Goal: Information Seeking & Learning: Learn about a topic

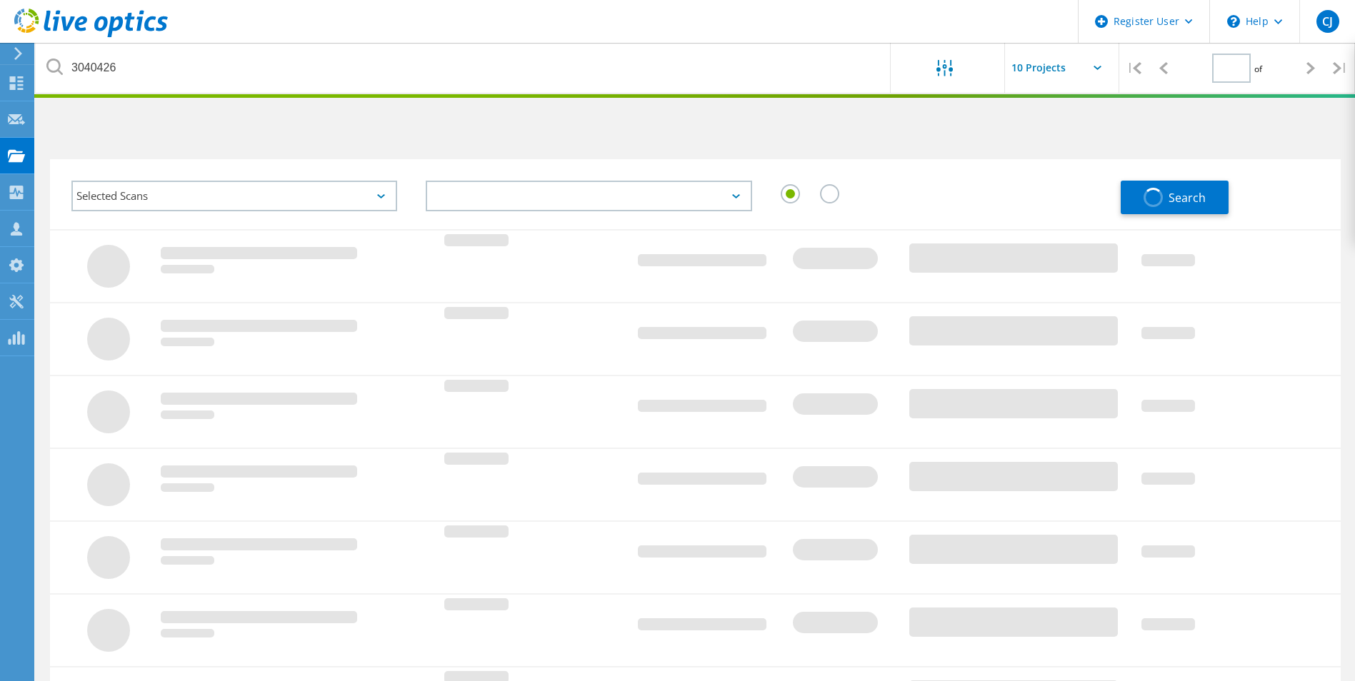
type input "1"
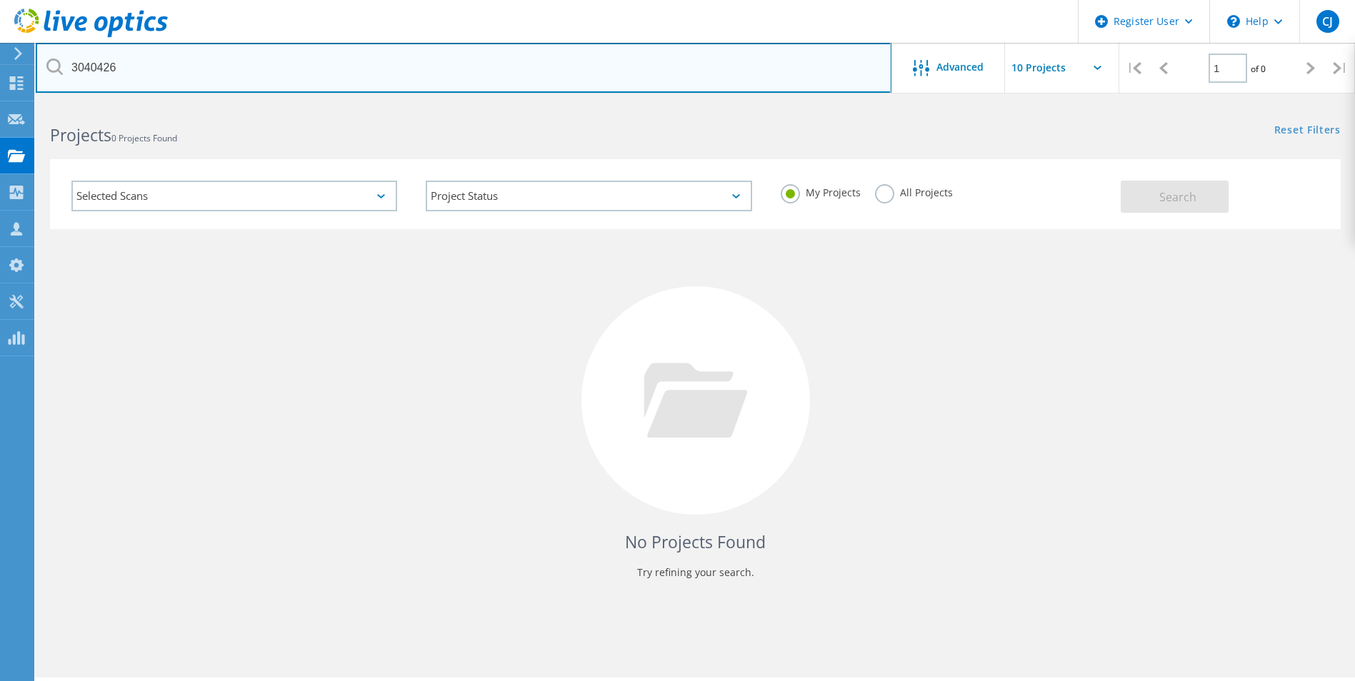
drag, startPoint x: 196, startPoint y: 77, endPoint x: 61, endPoint y: 68, distance: 134.6
click at [61, 68] on div "3040426" at bounding box center [463, 68] width 855 height 50
paste input "3045834"
type input "3045834"
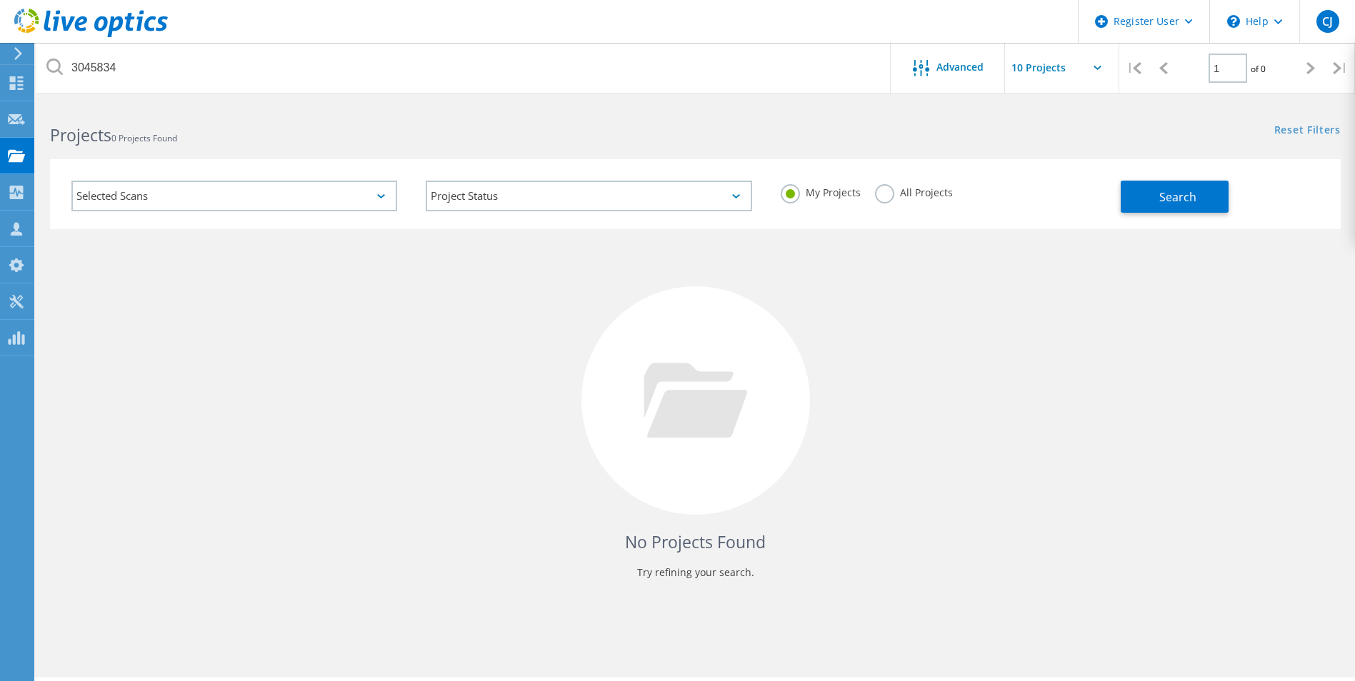
click at [882, 198] on label "All Projects" at bounding box center [914, 191] width 78 height 14
click at [0, 0] on input "All Projects" at bounding box center [0, 0] width 0 height 0
click at [1162, 195] on span "Search" at bounding box center [1177, 197] width 37 height 16
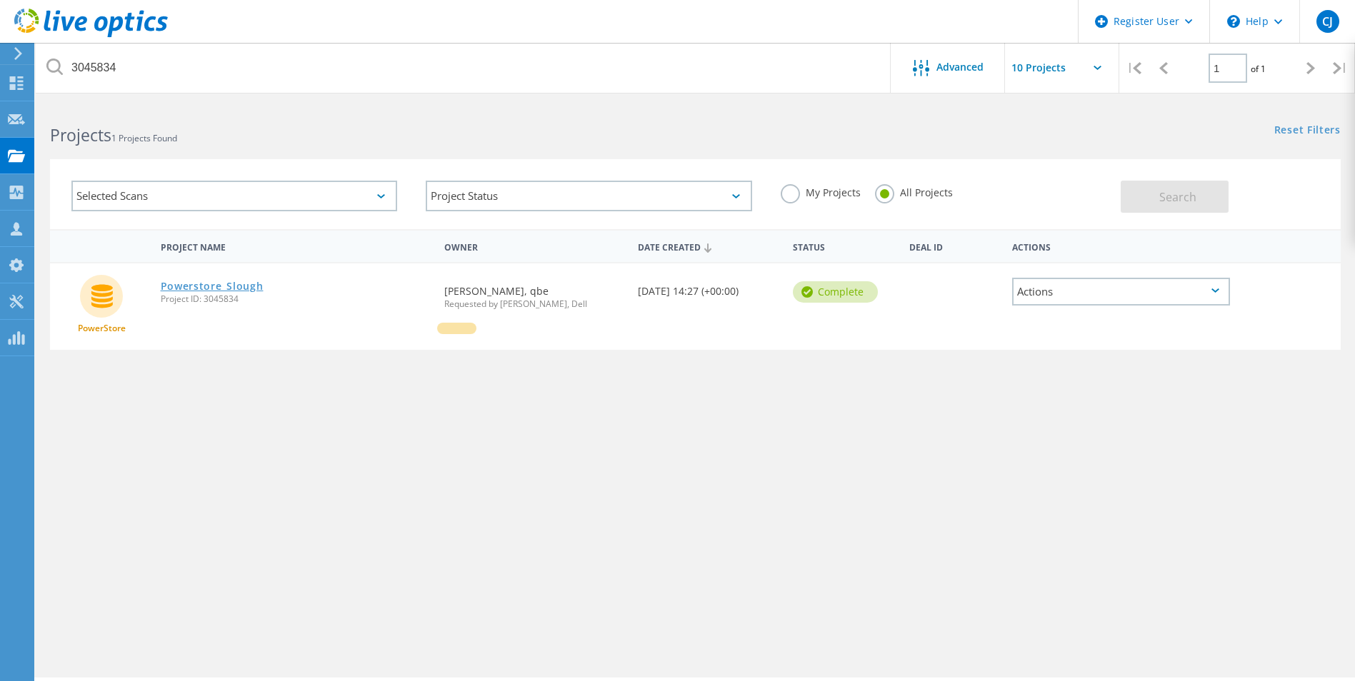
click at [222, 286] on link "Powerstore_Slough" at bounding box center [212, 286] width 103 height 10
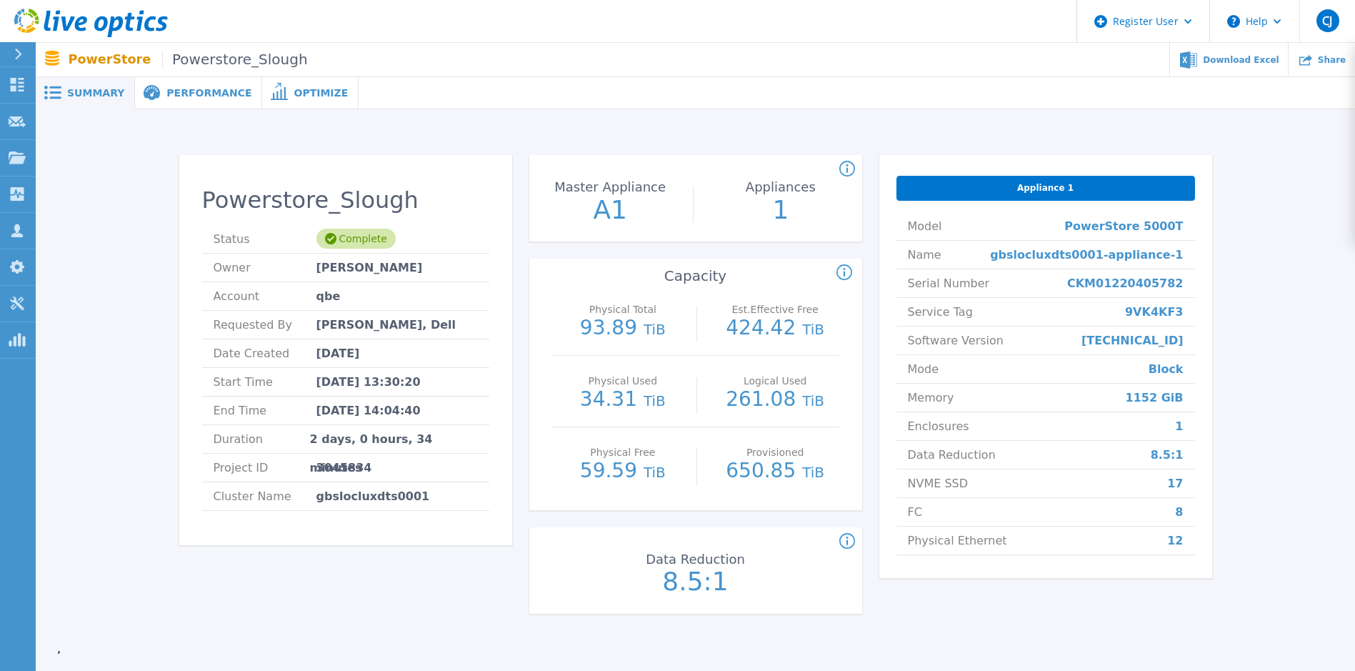
click at [1158, 306] on span "9VK4KF3" at bounding box center [1154, 312] width 59 height 28
copy span "9VK4KF3"
click at [135, 351] on div "Powerstore_Slough Status Complete Owner Monika Sharma Account qbe Requested By …" at bounding box center [695, 387] width 1277 height 510
click at [339, 463] on span "3045834" at bounding box center [344, 468] width 56 height 28
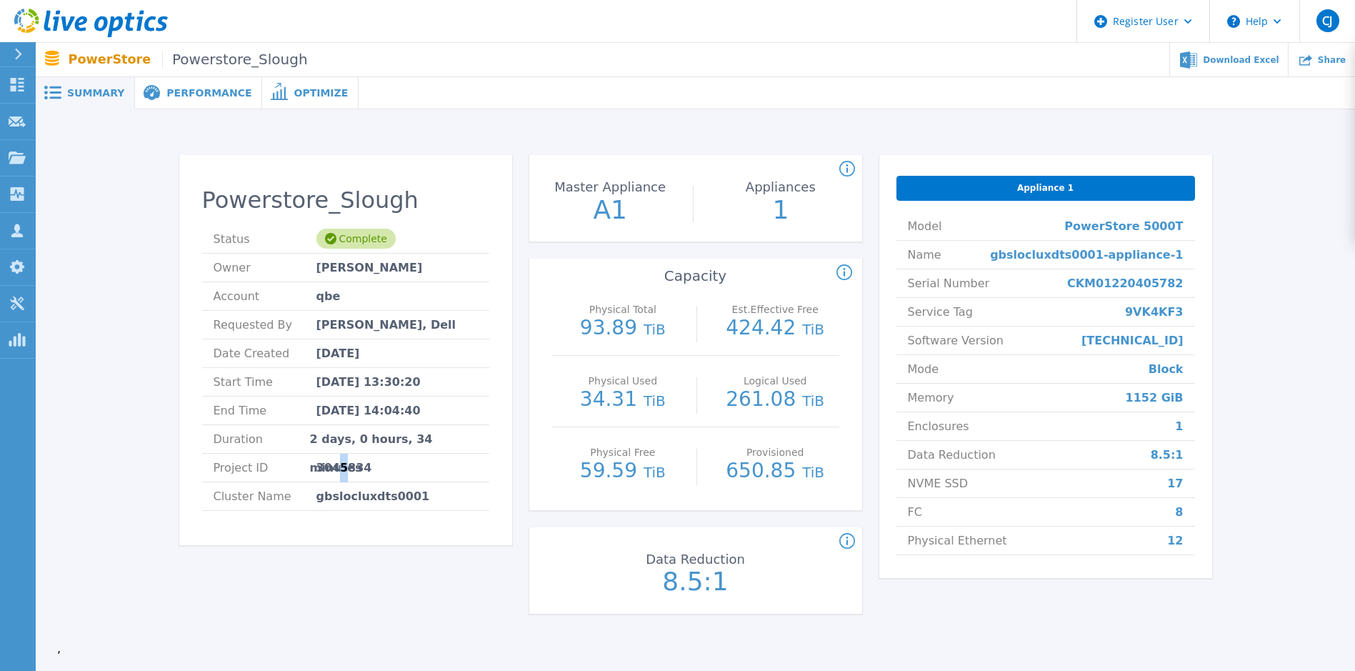
click at [339, 463] on span "3045834" at bounding box center [344, 468] width 56 height 28
copy span "3045834"
drag, startPoint x: 1091, startPoint y: 284, endPoint x: 1204, endPoint y: 286, distance: 112.9
click at [1204, 286] on div "Appliance 1 Model PowerStore 5000T Name gbslocluxdts0001-appliance-1 Serial Num…" at bounding box center [1045, 366] width 333 height 423
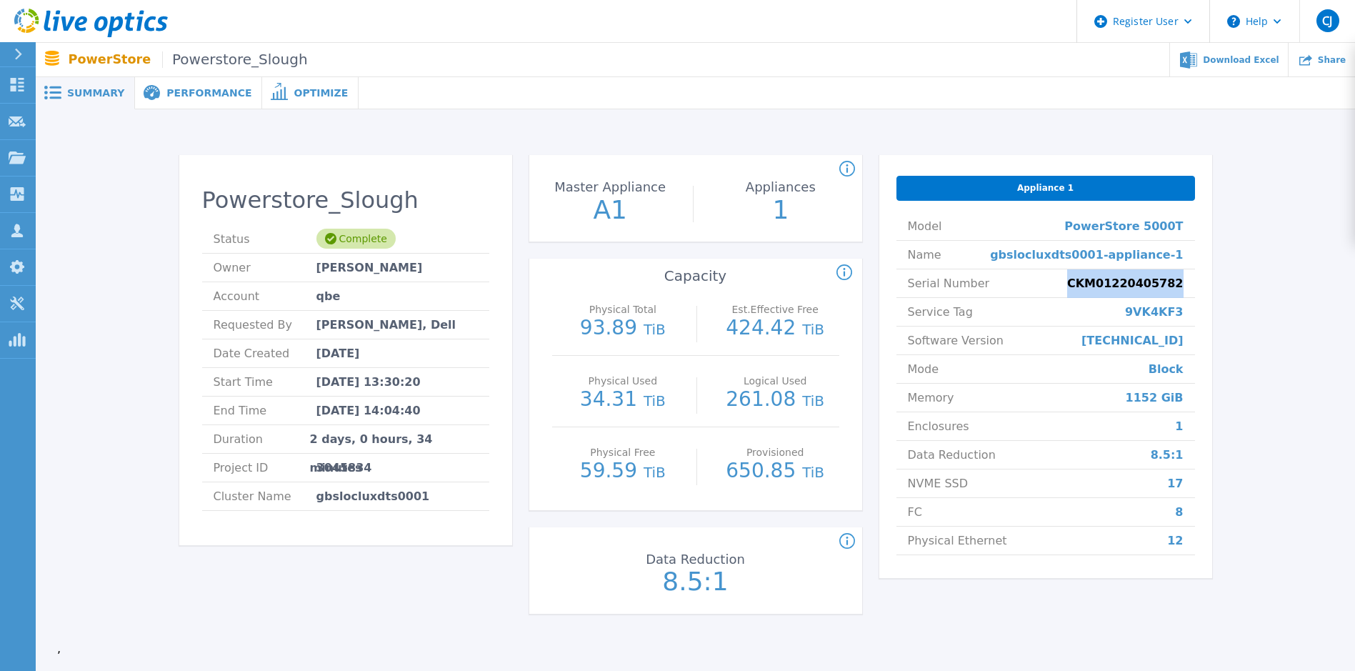
copy span "CKM01220405782"
click at [178, 88] on span "Performance" at bounding box center [208, 93] width 85 height 10
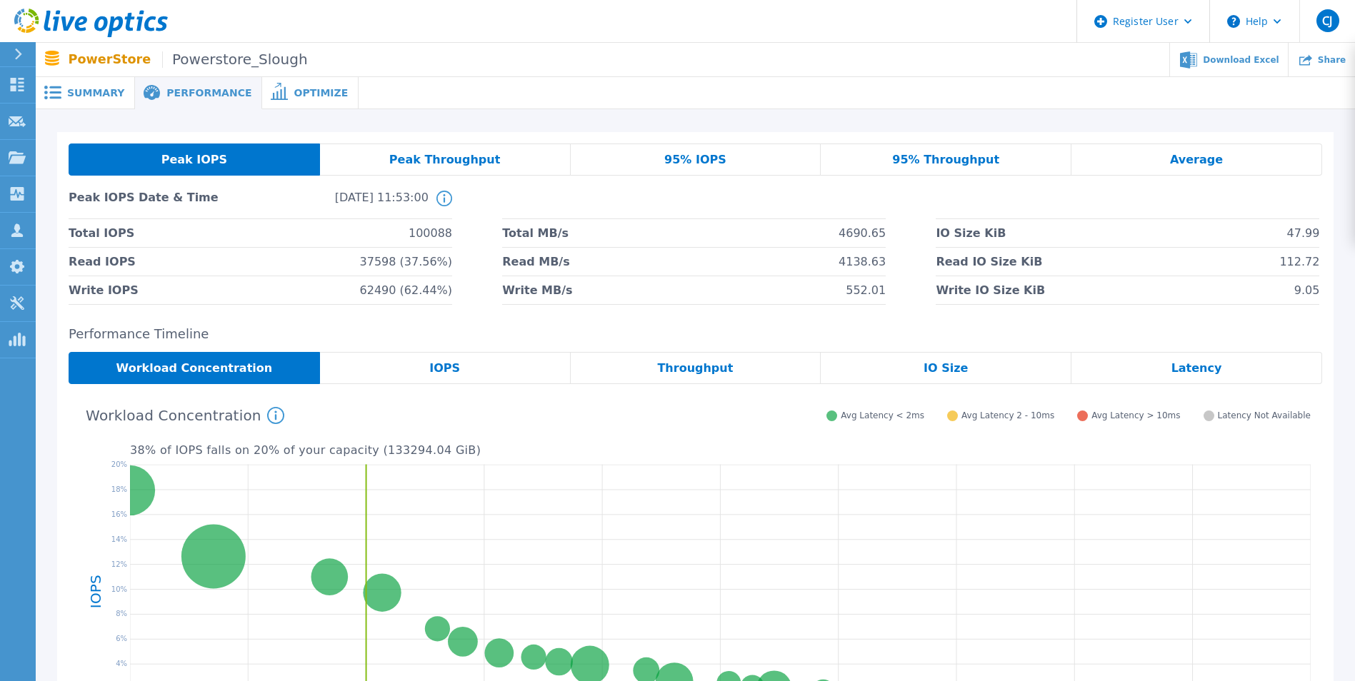
click at [118, 89] on div "Summary" at bounding box center [85, 93] width 99 height 32
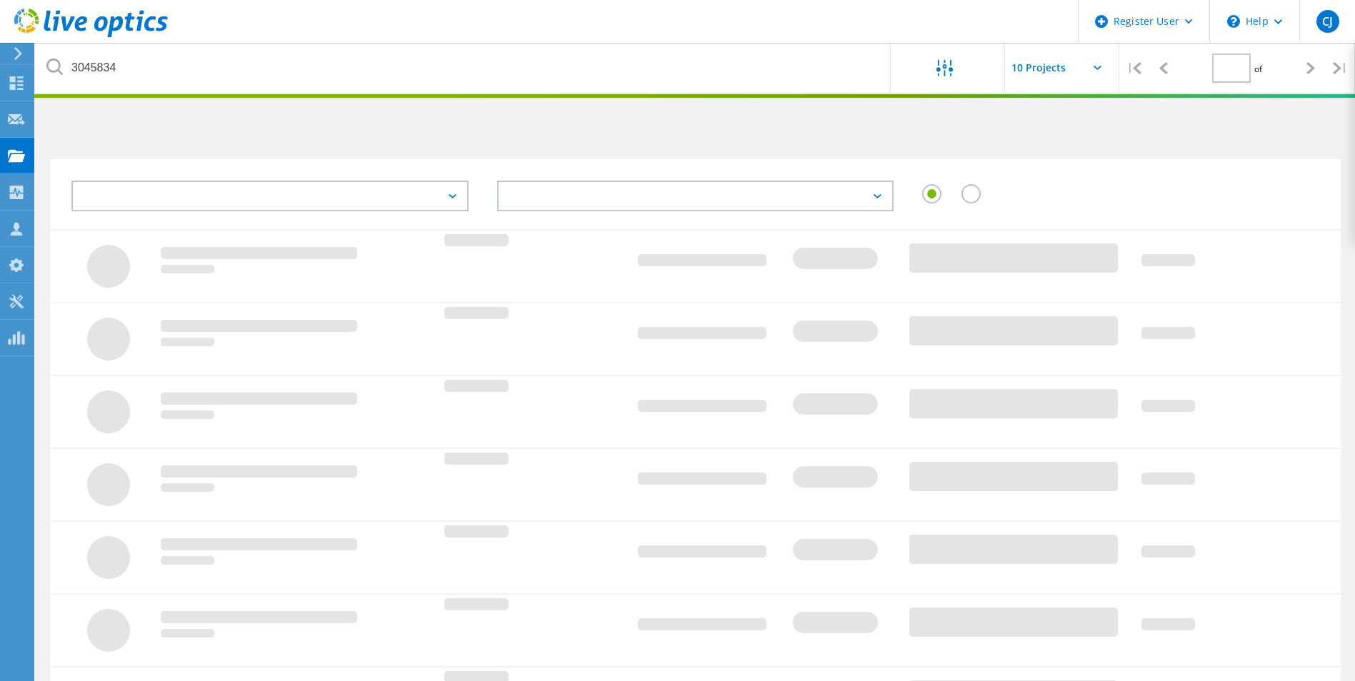
type input "1"
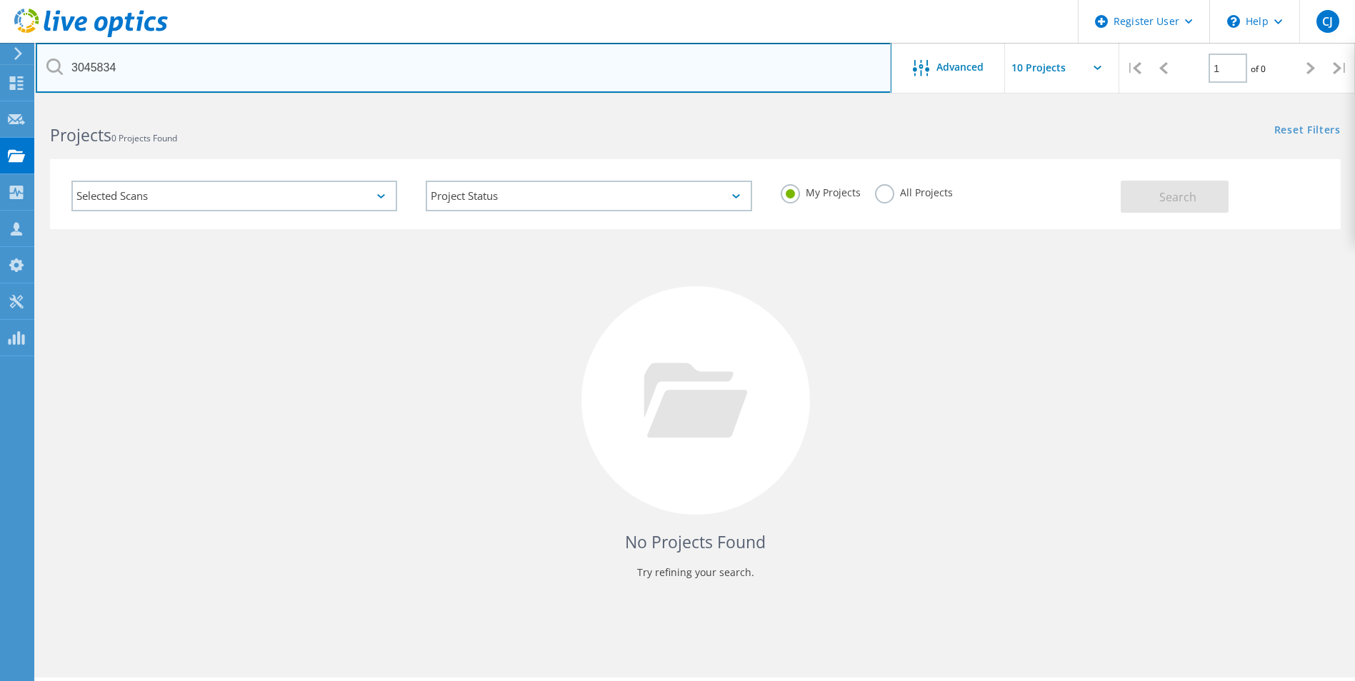
drag, startPoint x: 187, startPoint y: 72, endPoint x: 74, endPoint y: 86, distance: 113.8
click at [74, 86] on input "3045834" at bounding box center [464, 68] width 856 height 50
paste input "7"
type input "3045837"
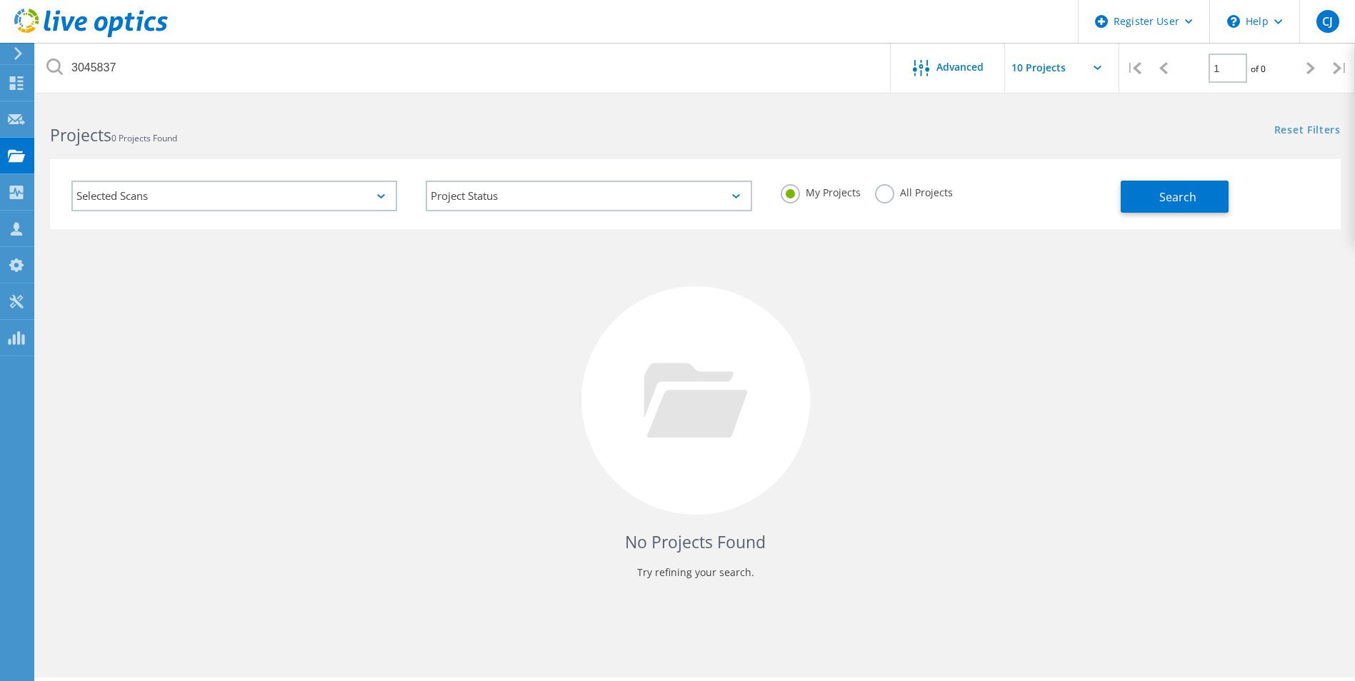
click at [887, 193] on label "All Projects" at bounding box center [914, 191] width 78 height 14
click at [0, 0] on input "All Projects" at bounding box center [0, 0] width 0 height 0
click at [1155, 196] on button "Search" at bounding box center [1175, 197] width 108 height 32
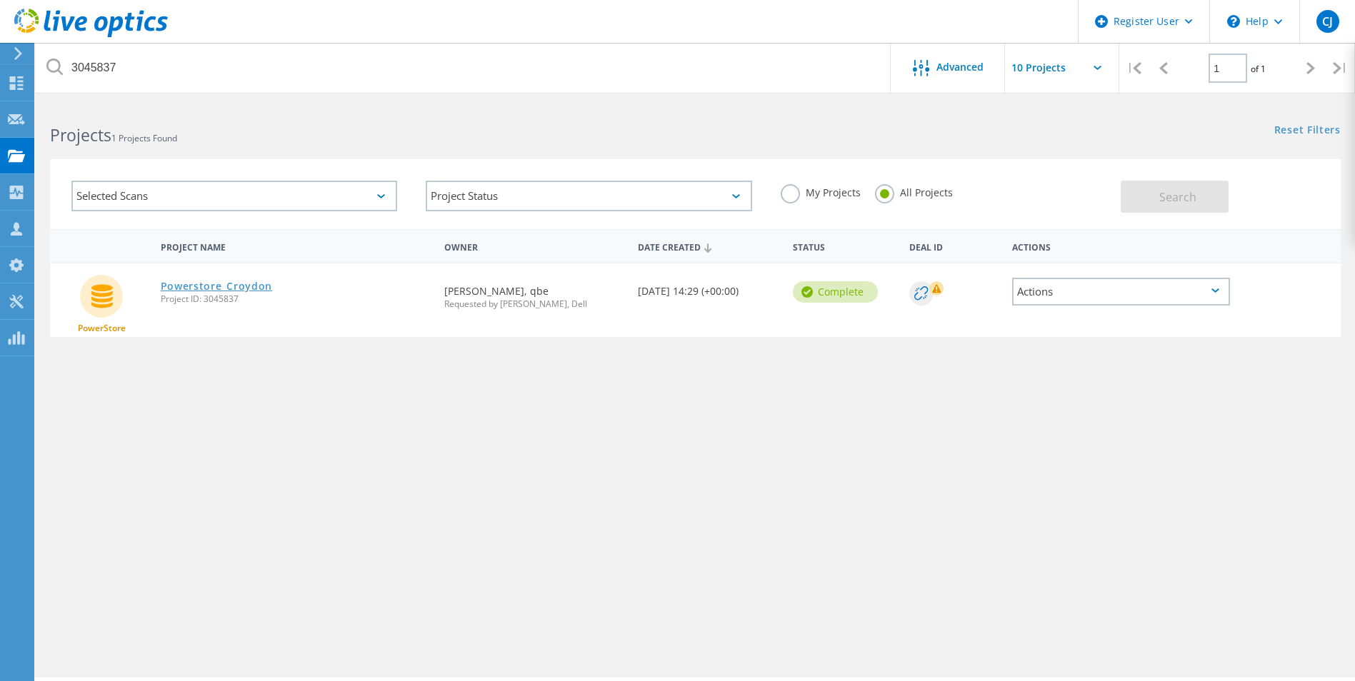
click at [196, 281] on link "Powerstore_Croydon" at bounding box center [217, 286] width 112 height 10
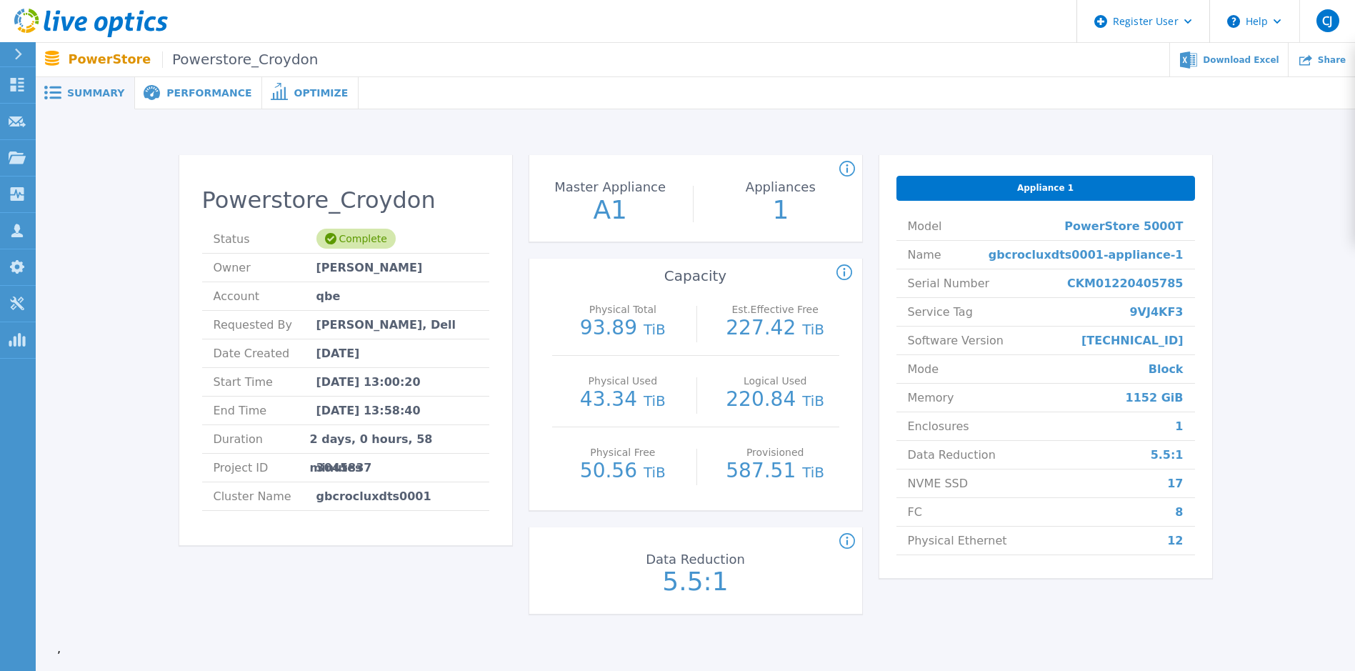
click at [166, 92] on span "Performance" at bounding box center [208, 93] width 85 height 10
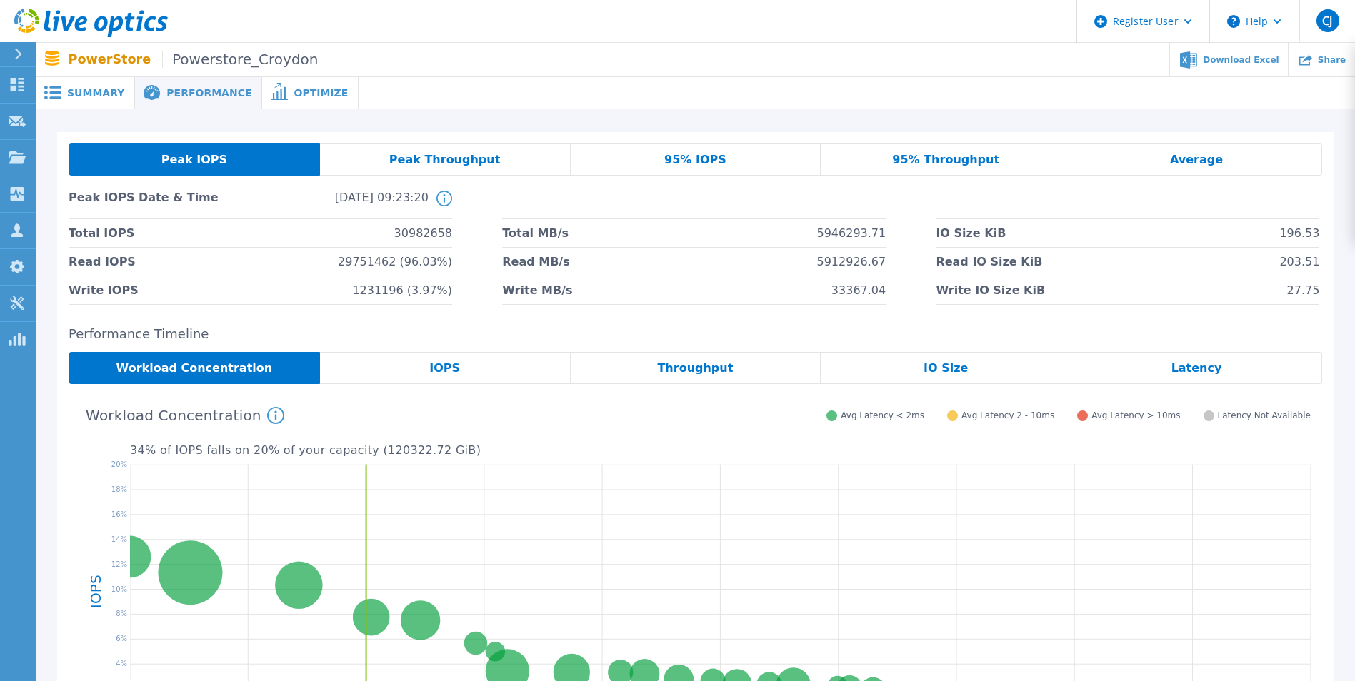
click at [299, 95] on span "Optimize" at bounding box center [321, 93] width 54 height 10
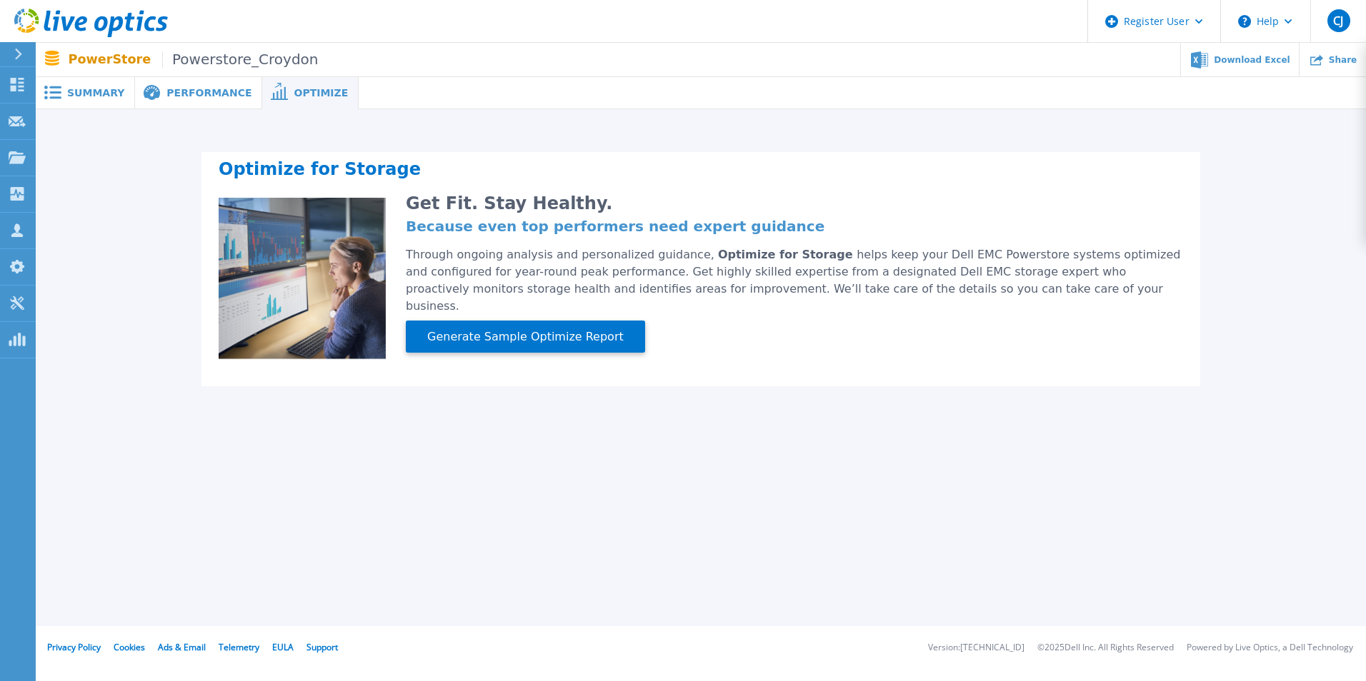
click at [76, 95] on span "Summary" at bounding box center [95, 93] width 57 height 10
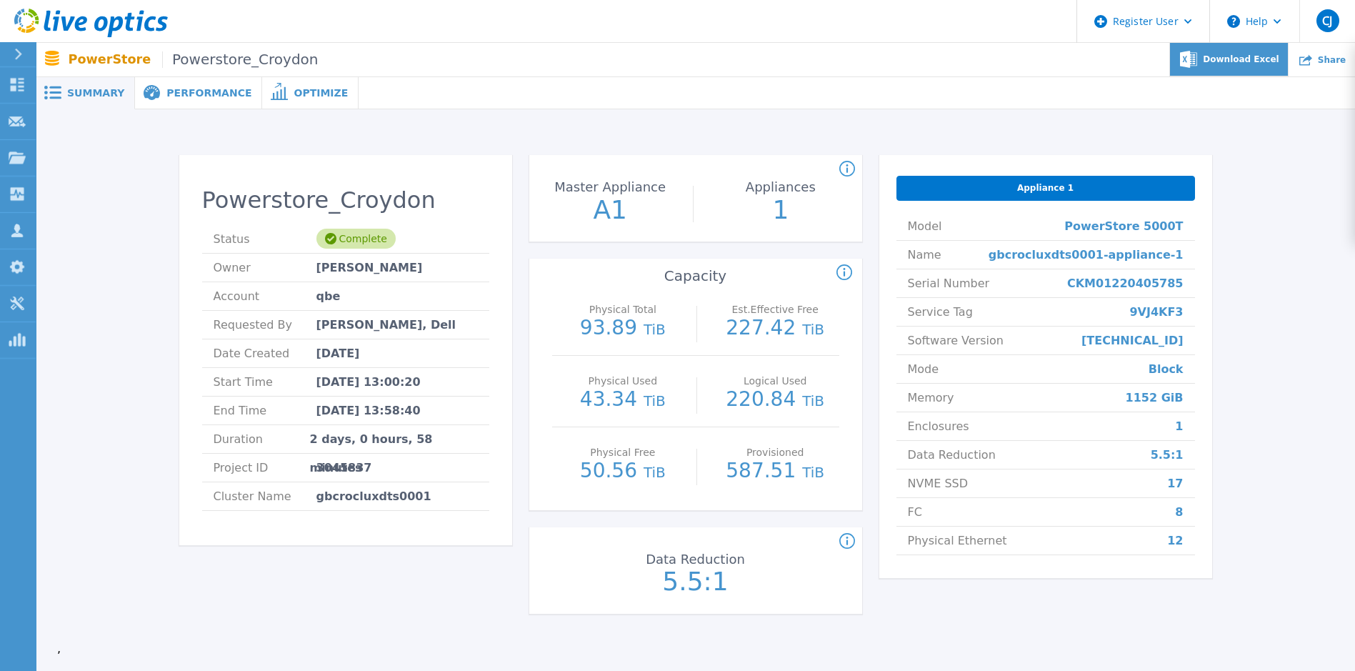
click at [1227, 60] on span "Download Excel" at bounding box center [1241, 59] width 76 height 9
click at [388, 577] on div "Powerstore_Croydon Status Complete Owner Monika Sharma Account qbe Requested By…" at bounding box center [345, 393] width 333 height 476
click at [167, 100] on div "Performance" at bounding box center [198, 93] width 127 height 32
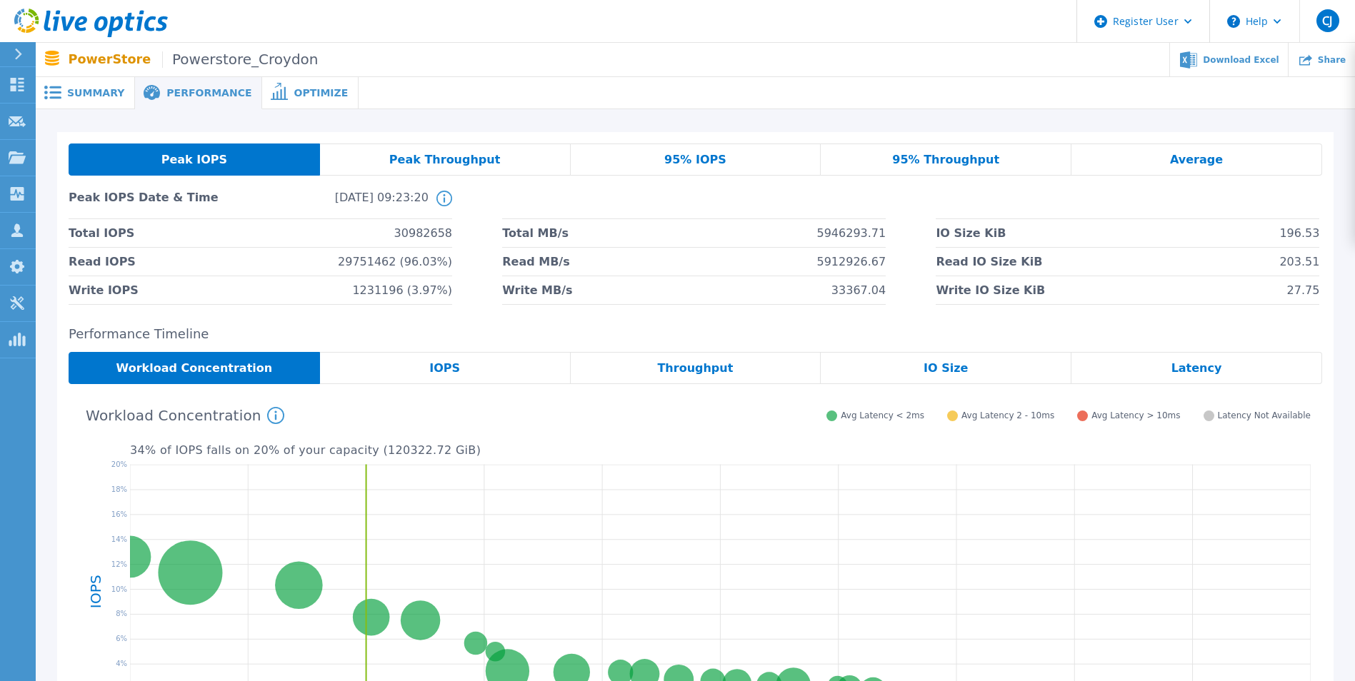
click at [104, 96] on span "Summary" at bounding box center [95, 93] width 57 height 10
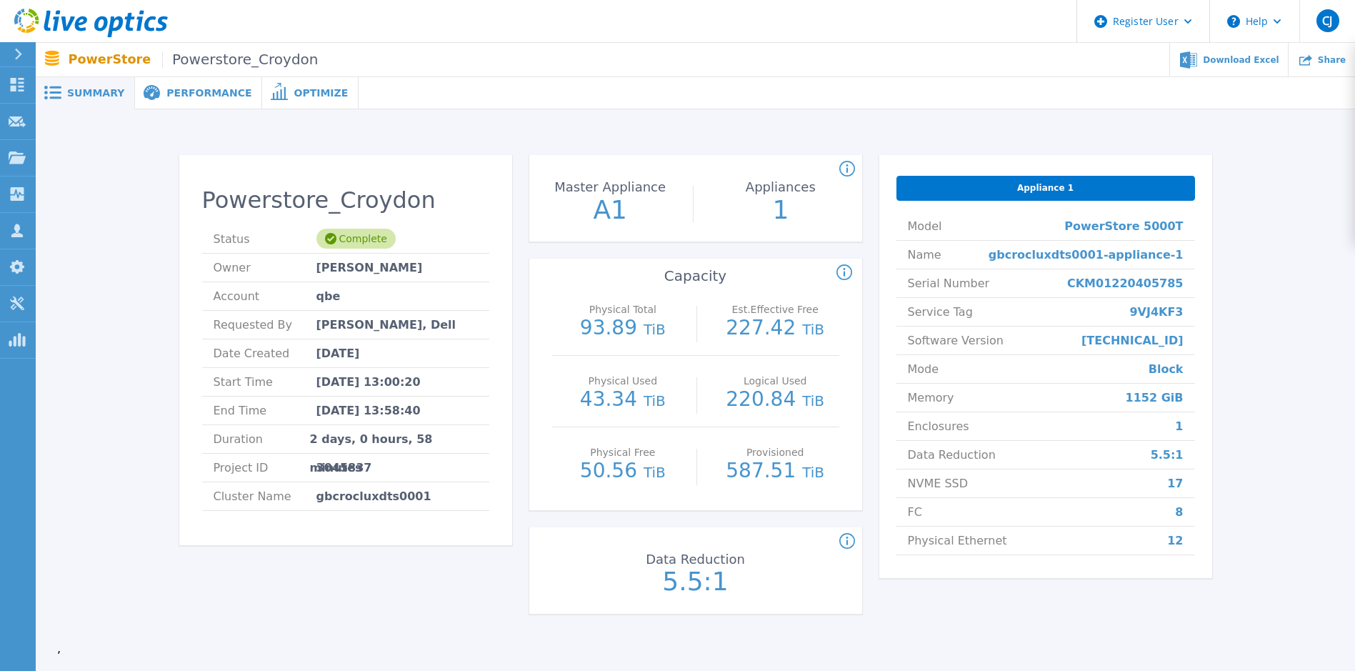
click at [334, 464] on span "3045837" at bounding box center [344, 468] width 56 height 28
copy span "3045837"
click at [172, 94] on span "Performance" at bounding box center [208, 93] width 85 height 10
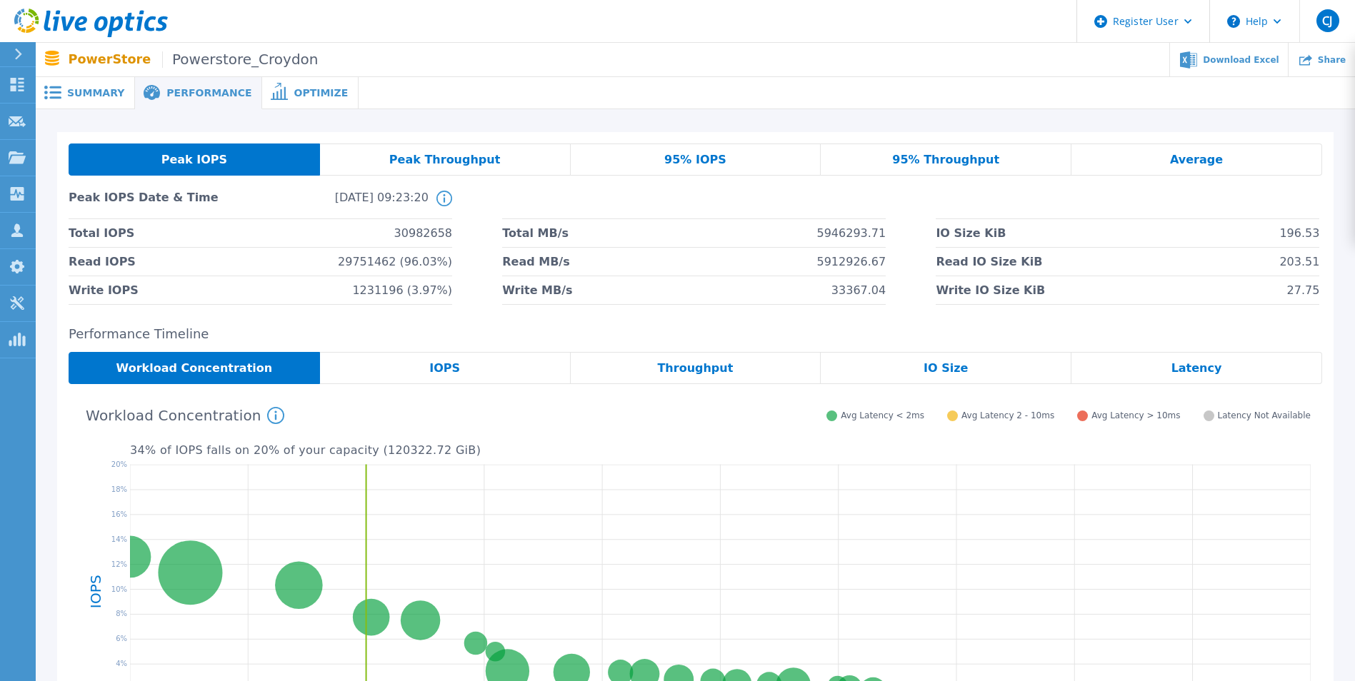
drag, startPoint x: 75, startPoint y: 98, endPoint x: 89, endPoint y: 95, distance: 13.9
click at [75, 98] on span "Summary" at bounding box center [95, 93] width 57 height 10
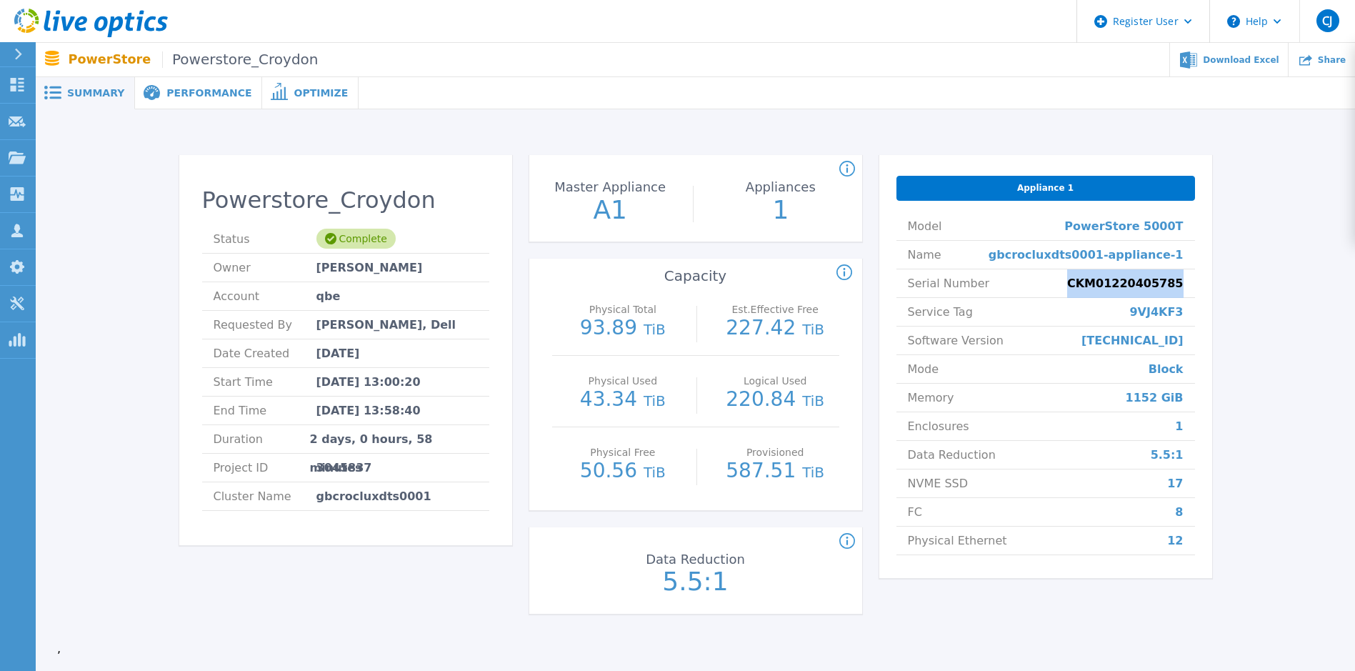
drag, startPoint x: 1082, startPoint y: 286, endPoint x: 1187, endPoint y: 285, distance: 105.0
click at [1187, 285] on li "Serial Number CKM01220405785" at bounding box center [1046, 283] width 299 height 29
copy span "CKM01220405785"
